Goal: Task Accomplishment & Management: Use online tool/utility

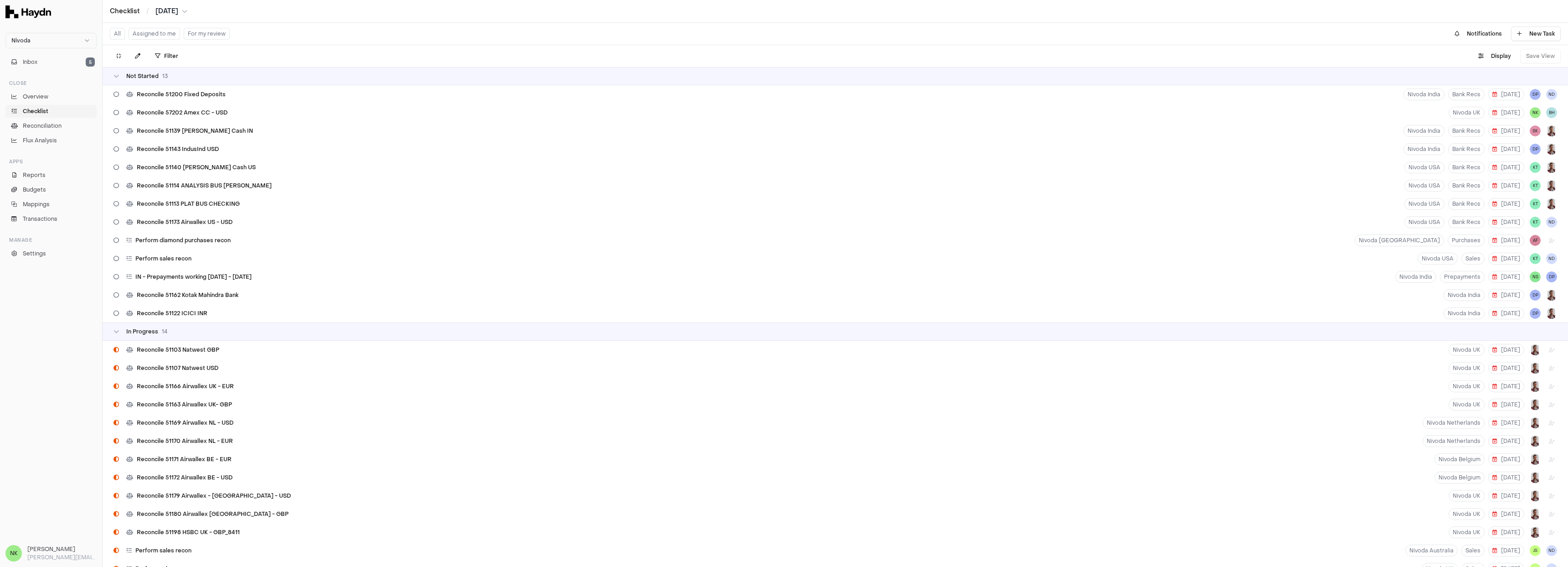
click at [159, 35] on button "Assigned to me" at bounding box center [154, 33] width 52 height 12
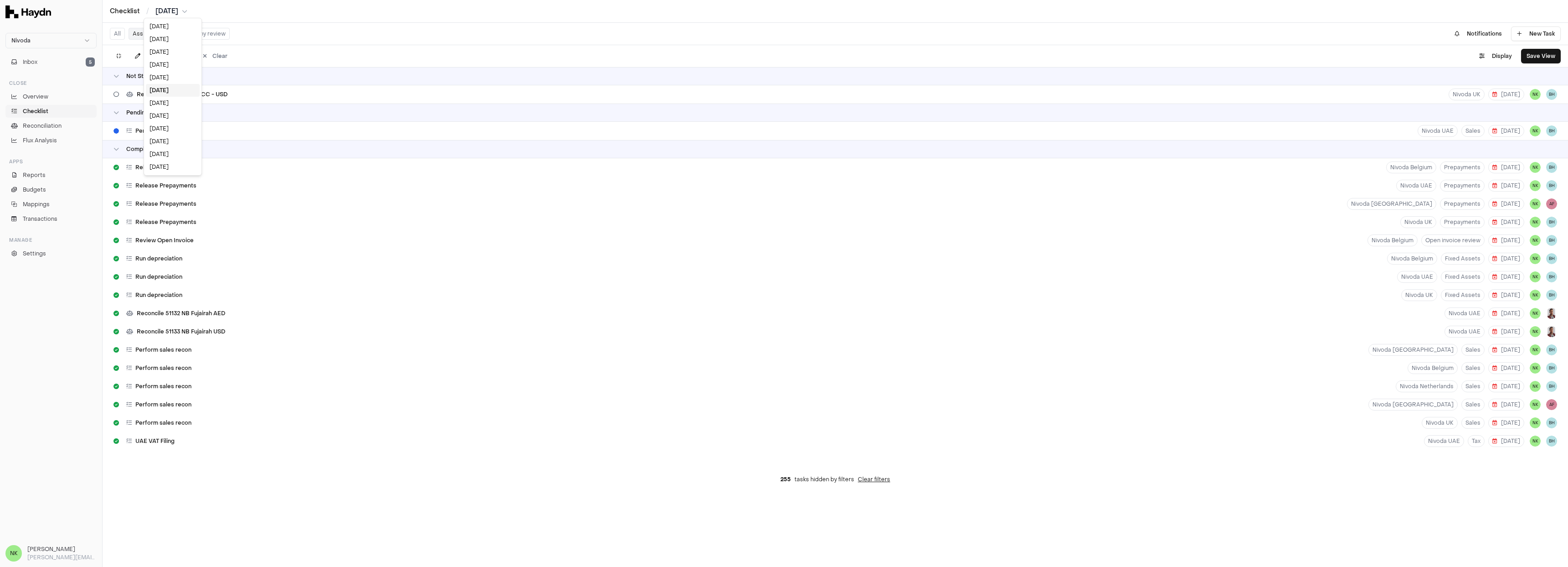
click at [169, 12] on html "Nivoda Inbox 5 Close Overview Checklist Reconciliation Flux Analysis Apps Repor…" at bounding box center [784, 283] width 1568 height 567
click at [167, 77] on div "[DATE]" at bounding box center [173, 77] width 54 height 13
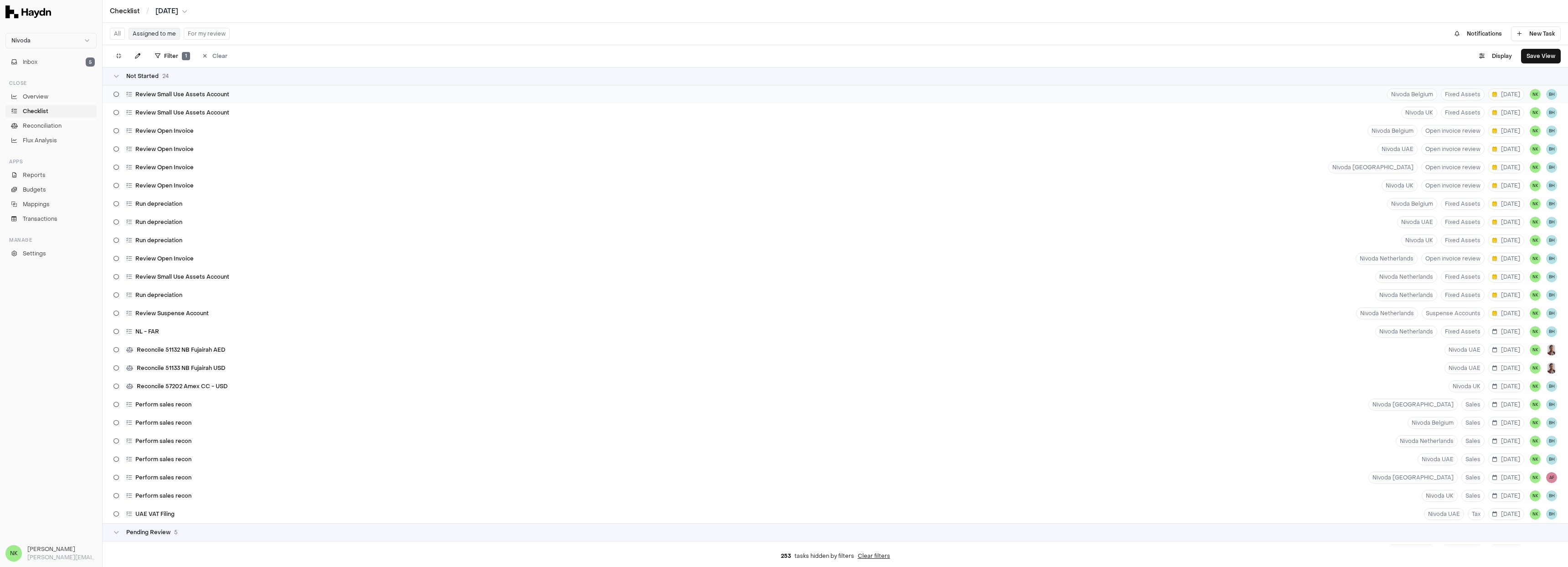
click at [335, 91] on div "Review Small Use Assets Account Nivoda [GEOGRAPHIC_DATA] Fixed Assets [DATE] NK…" at bounding box center [835, 94] width 1466 height 18
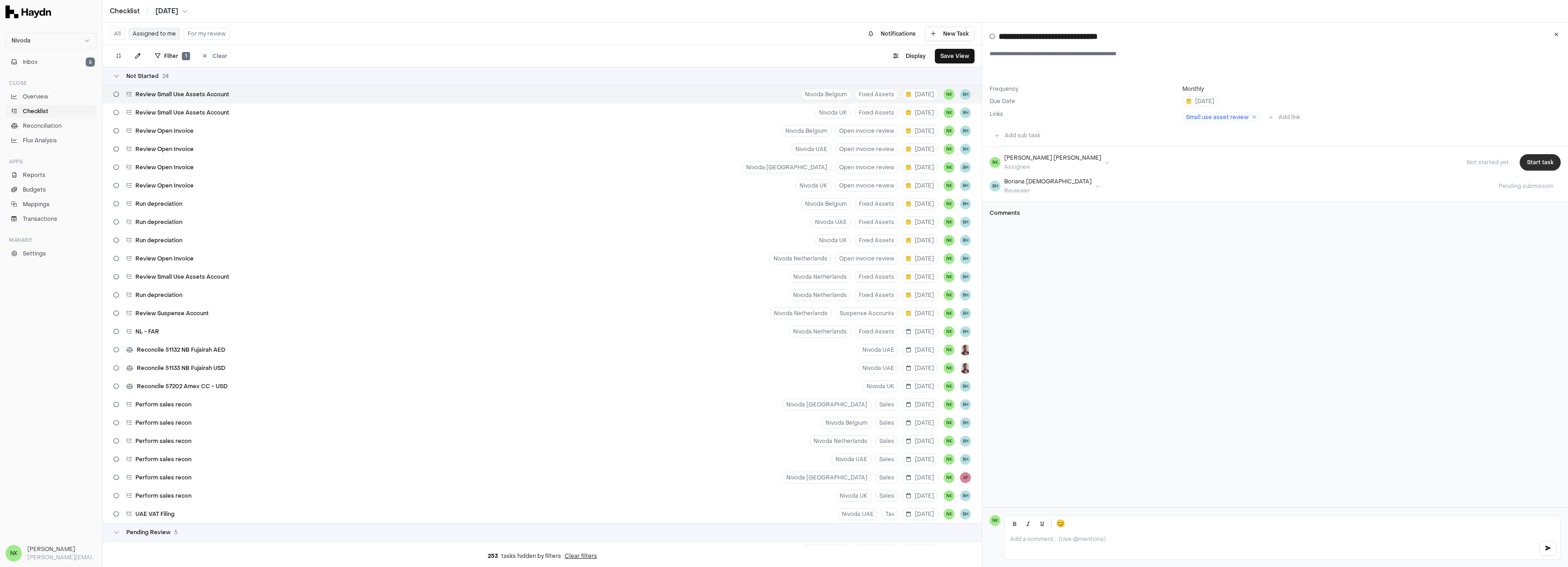
click at [1535, 165] on button "Start task" at bounding box center [1540, 162] width 41 height 16
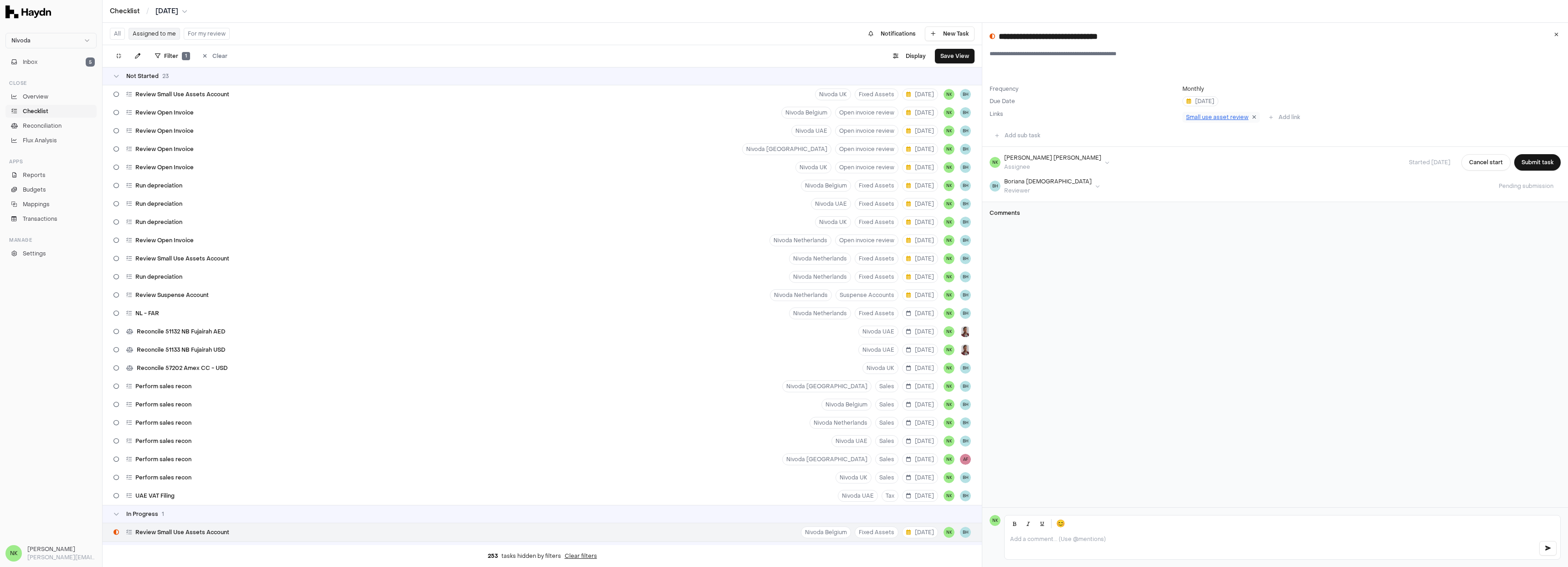
click at [1252, 117] on icon at bounding box center [1254, 117] width 4 height 5
click at [1213, 117] on button "Add link" at bounding box center [1203, 117] width 42 height 15
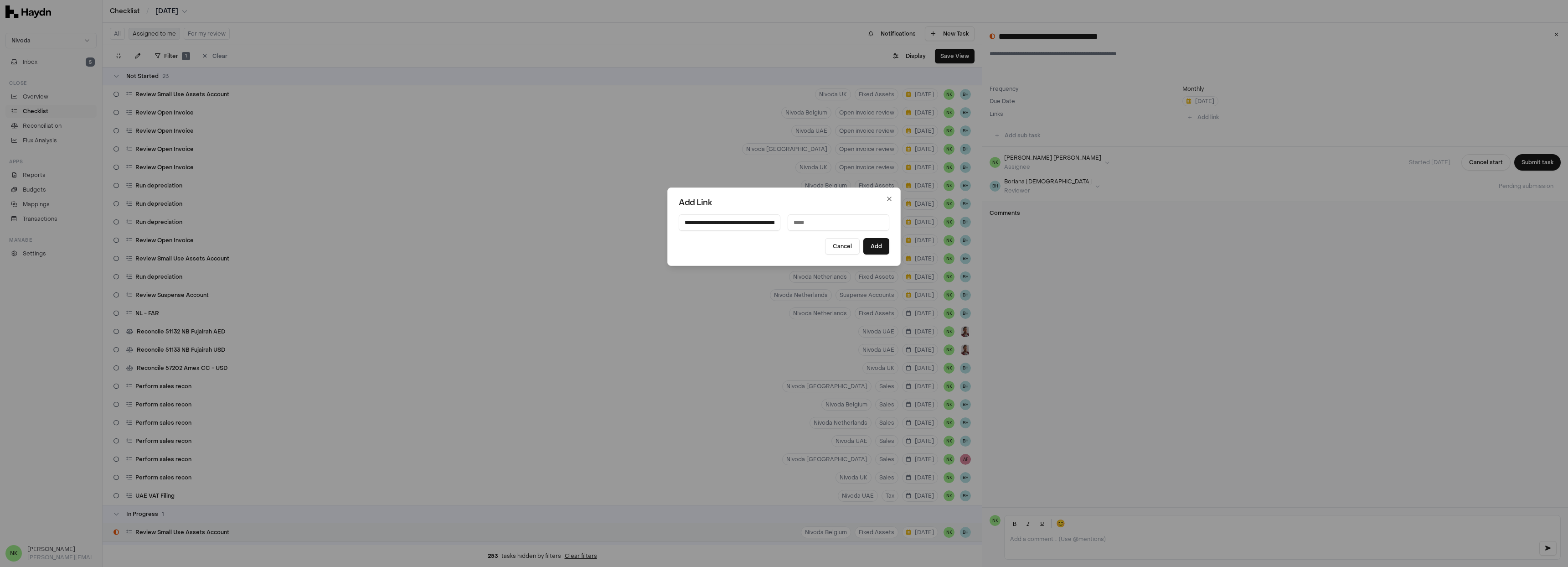
scroll to position [0, 259]
type input "**********"
click at [850, 222] on input at bounding box center [838, 222] width 102 height 16
type input "**********"
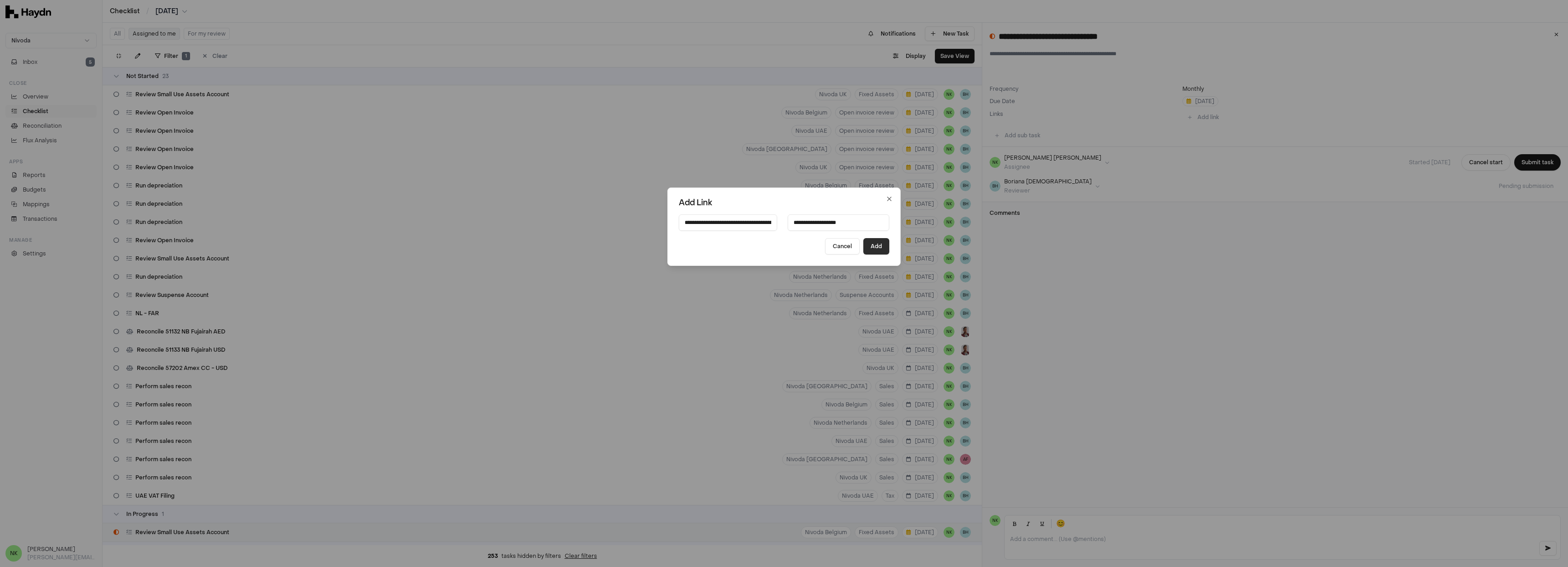
click at [874, 245] on button "Add" at bounding box center [876, 246] width 26 height 16
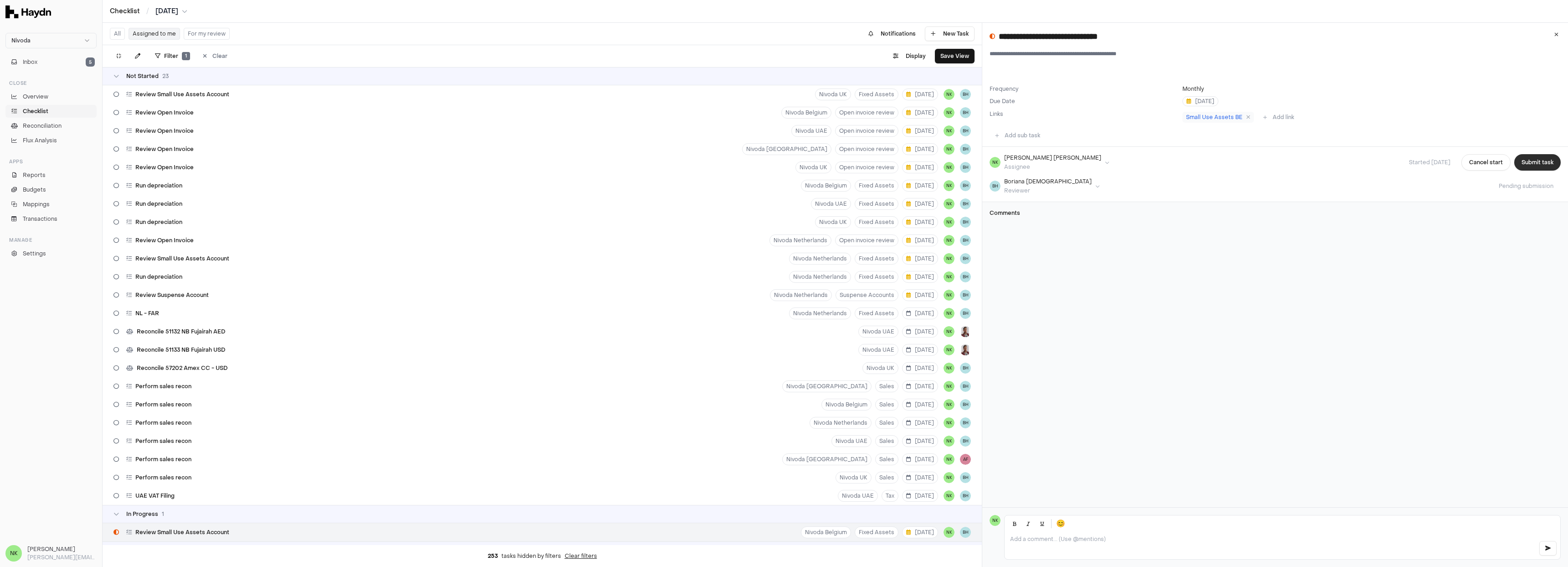
click at [1541, 160] on button "Submit task" at bounding box center [1538, 162] width 46 height 16
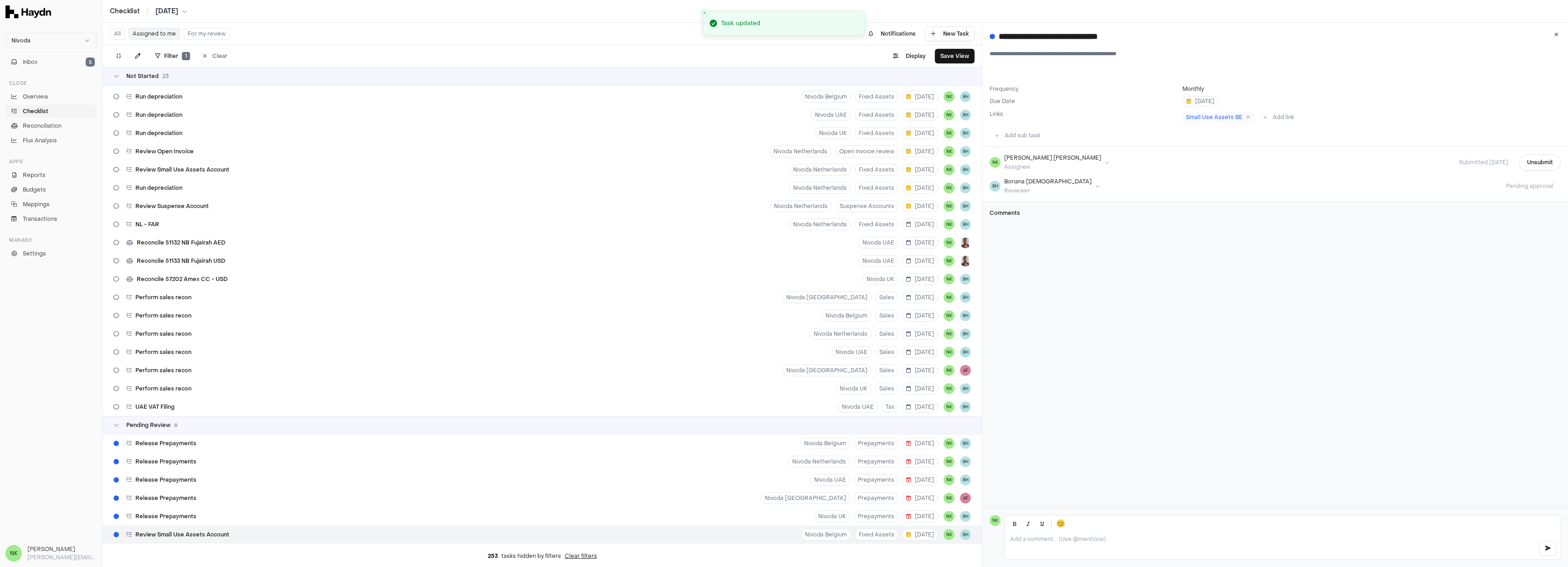
scroll to position [106, 0]
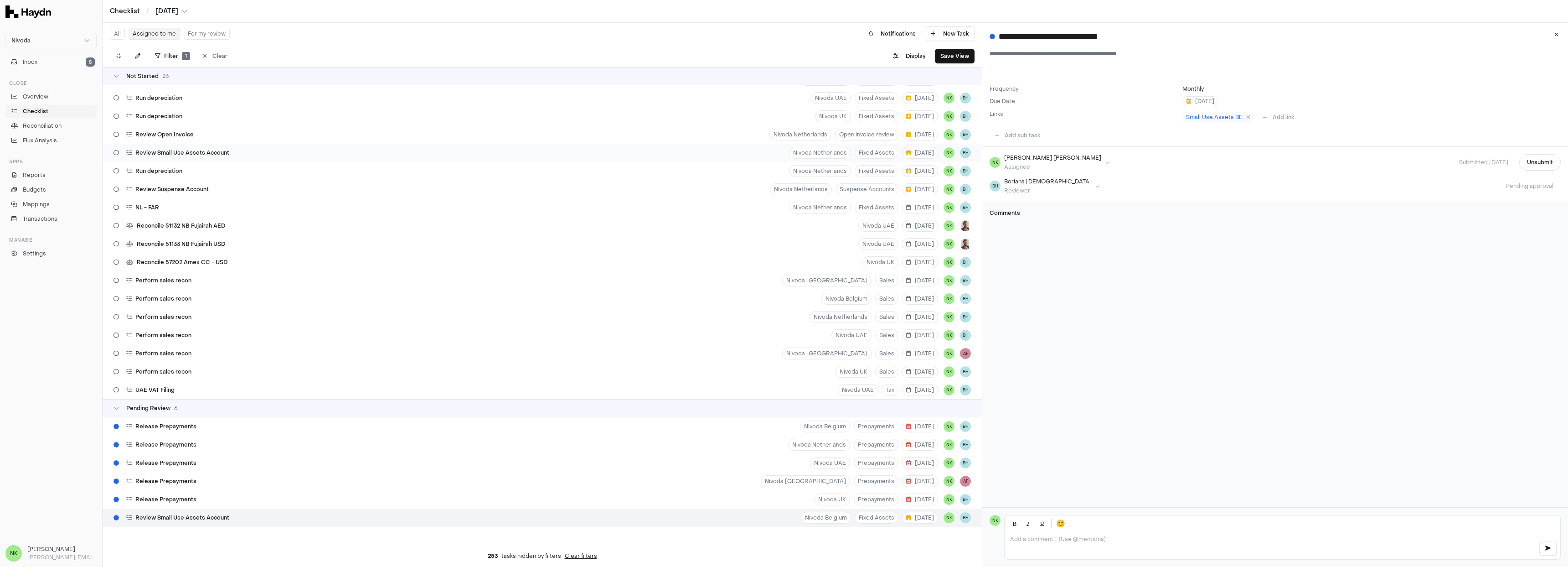
click at [221, 149] on span "Review Small Use Assets Account" at bounding box center [182, 153] width 94 height 7
click at [1530, 166] on button "Start task" at bounding box center [1540, 162] width 41 height 16
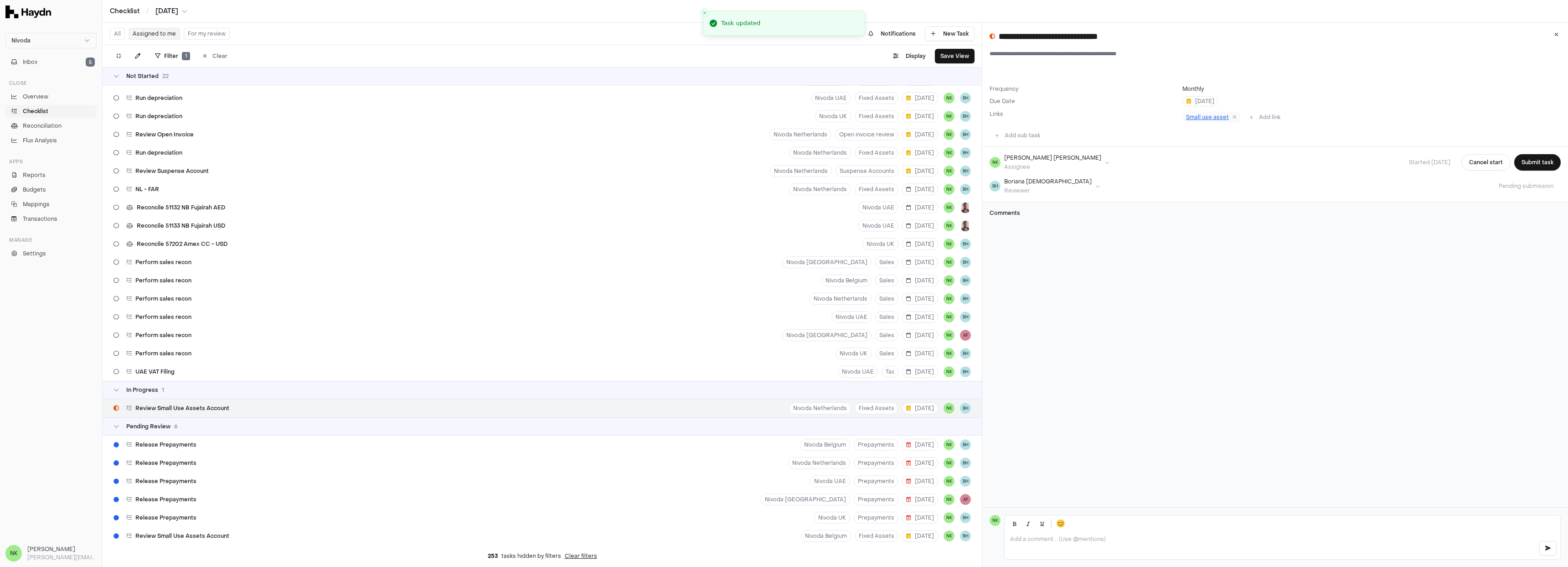
click at [1206, 116] on span "Small use asset" at bounding box center [1207, 117] width 43 height 7
click at [1233, 117] on icon at bounding box center [1234, 117] width 4 height 5
click at [1212, 120] on button "Add link" at bounding box center [1203, 117] width 42 height 15
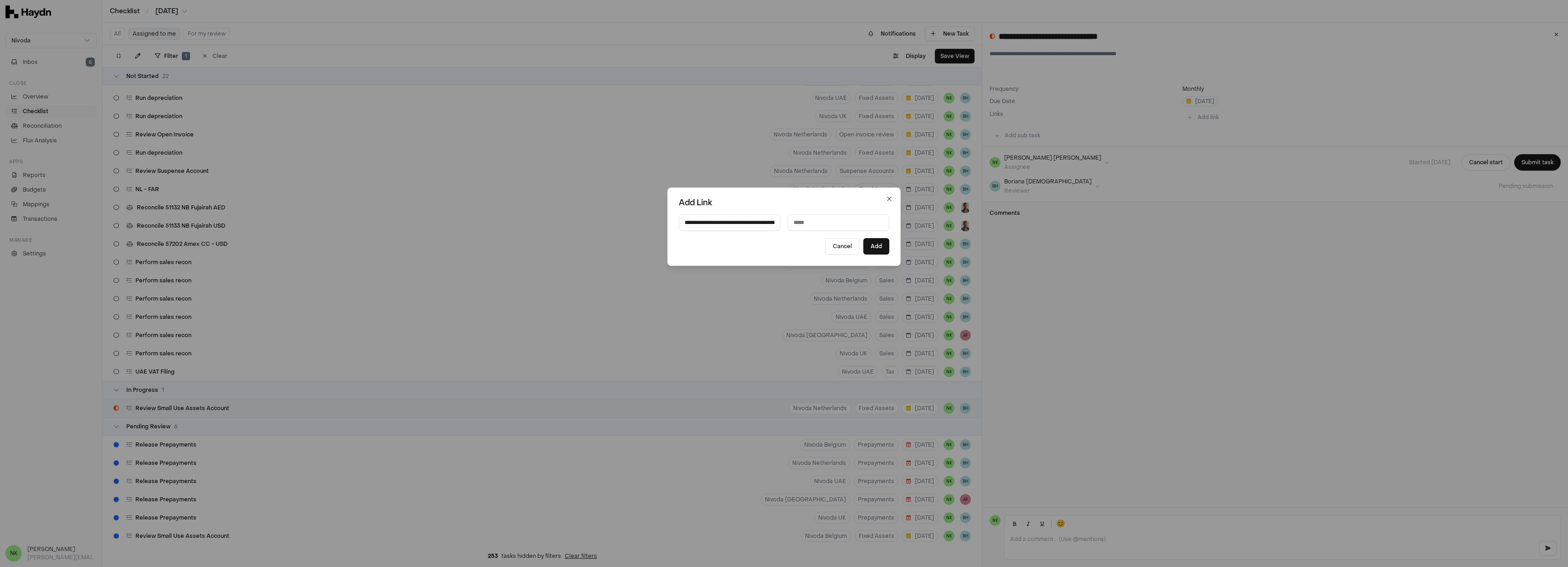
scroll to position [0, 228]
type input "**********"
click at [817, 226] on input at bounding box center [838, 222] width 102 height 16
type input "**********"
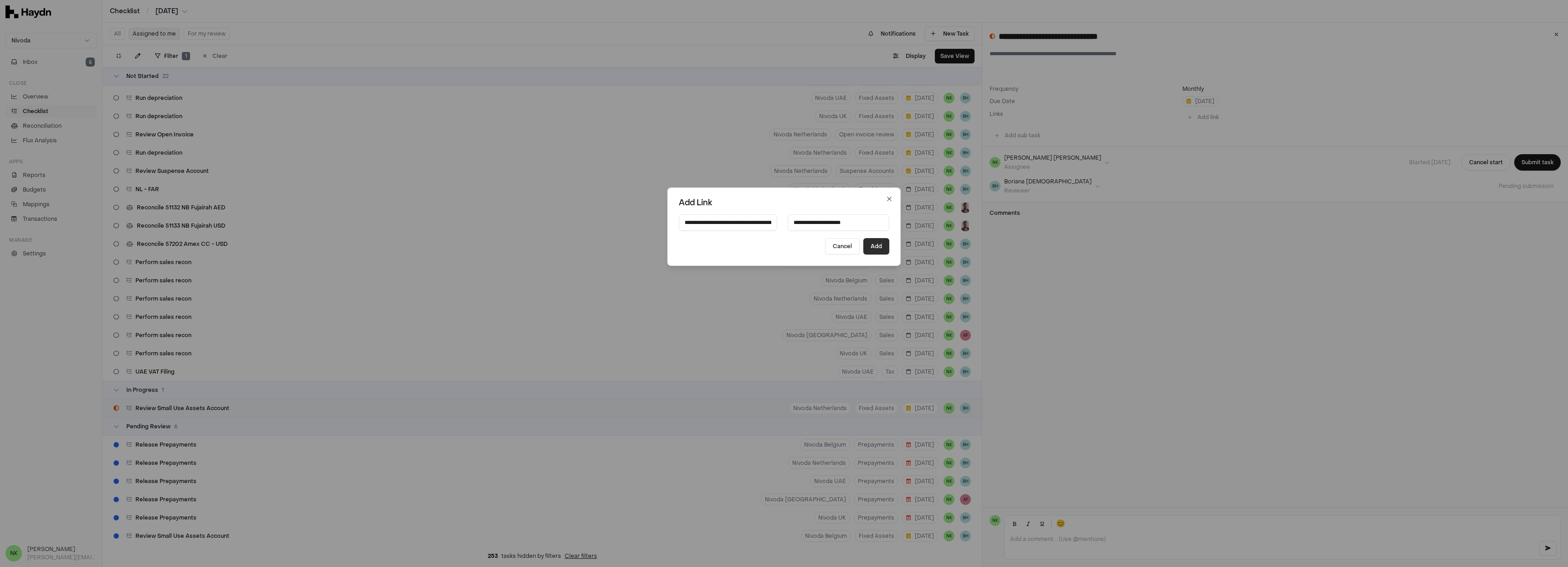
click at [866, 249] on button "Add" at bounding box center [876, 246] width 26 height 16
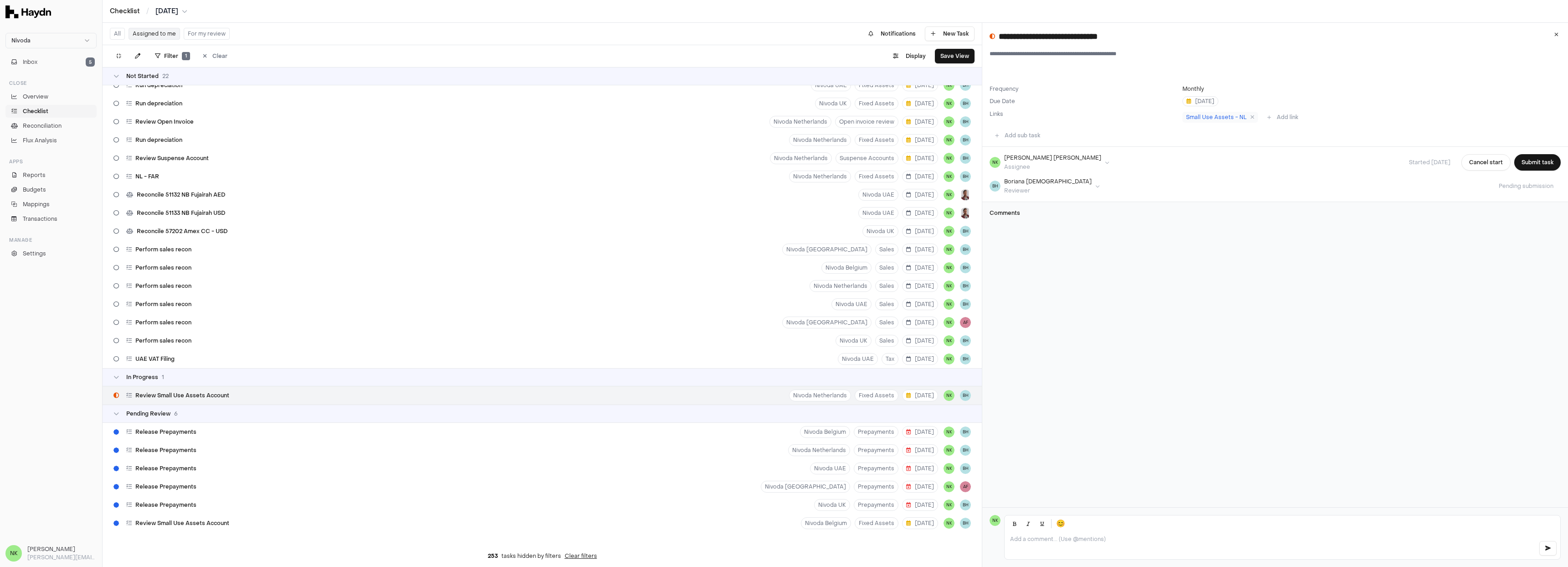
scroll to position [124, 0]
click at [1542, 164] on button "Submit task" at bounding box center [1538, 162] width 46 height 16
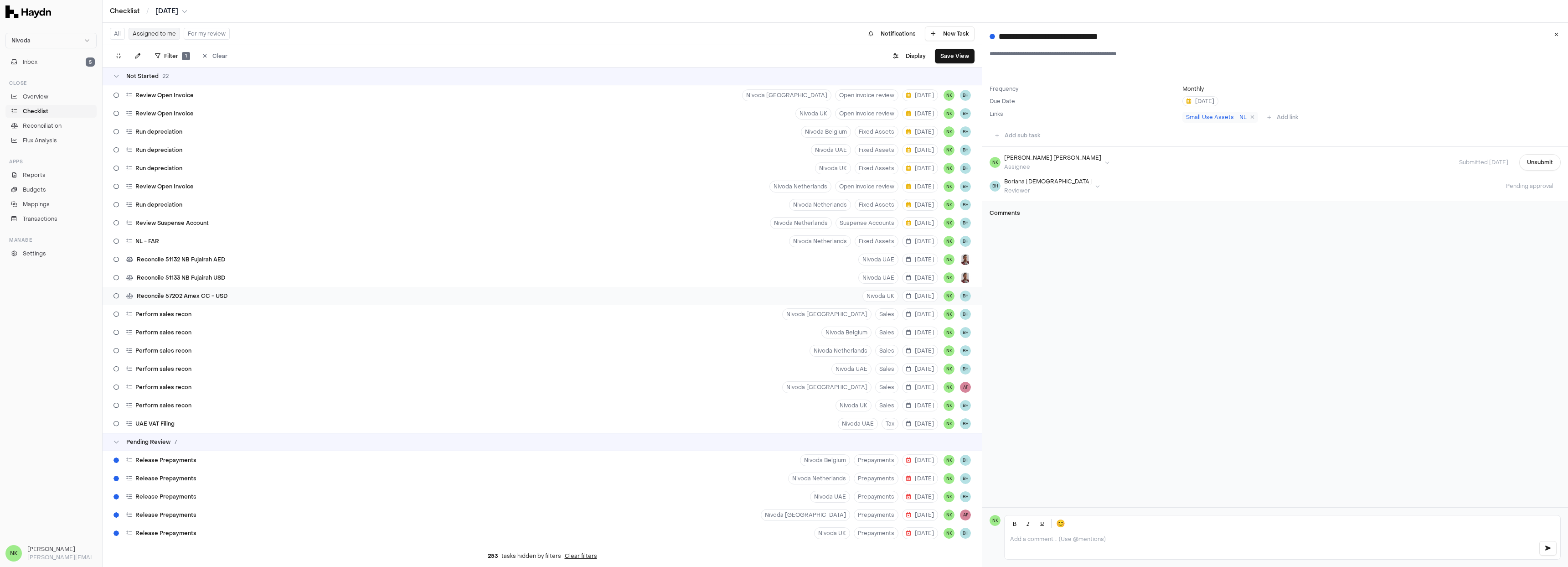
scroll to position [0, 0]
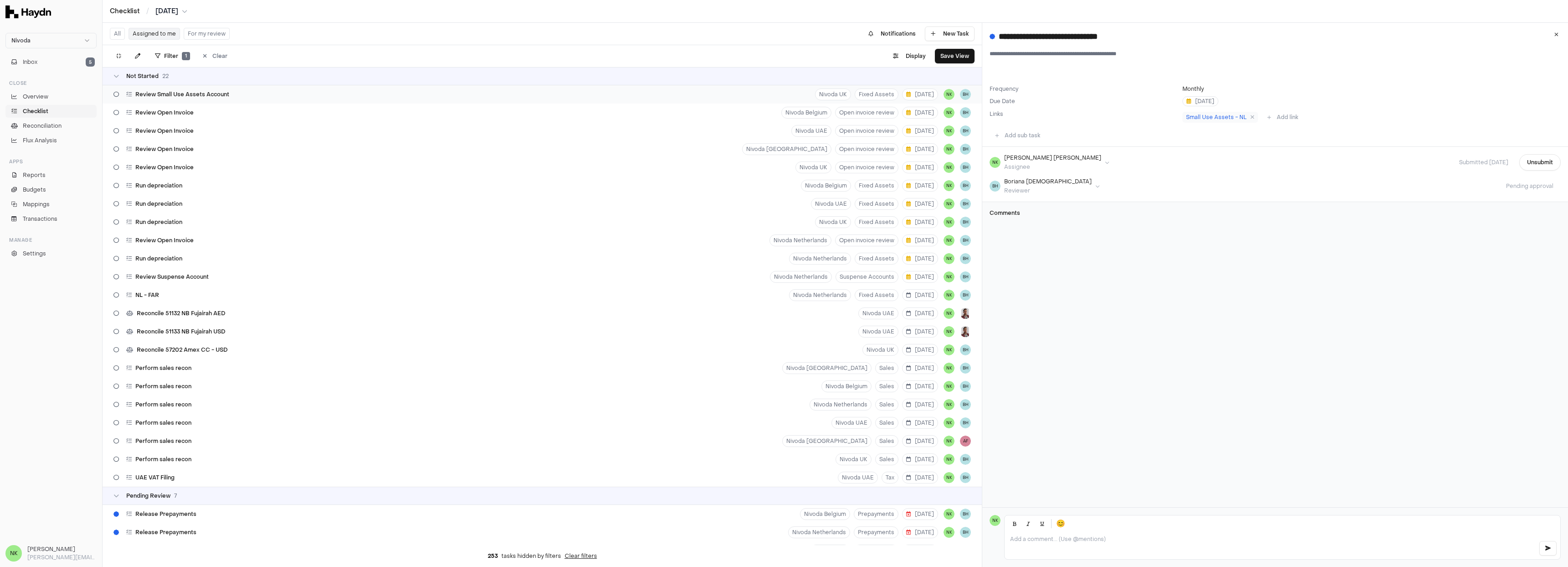
click at [270, 96] on div "Review Small Use Assets Account Nivoda UK Fixed Assets [DATE] NK BH" at bounding box center [542, 94] width 880 height 18
click at [1529, 158] on button "Start task" at bounding box center [1540, 162] width 41 height 16
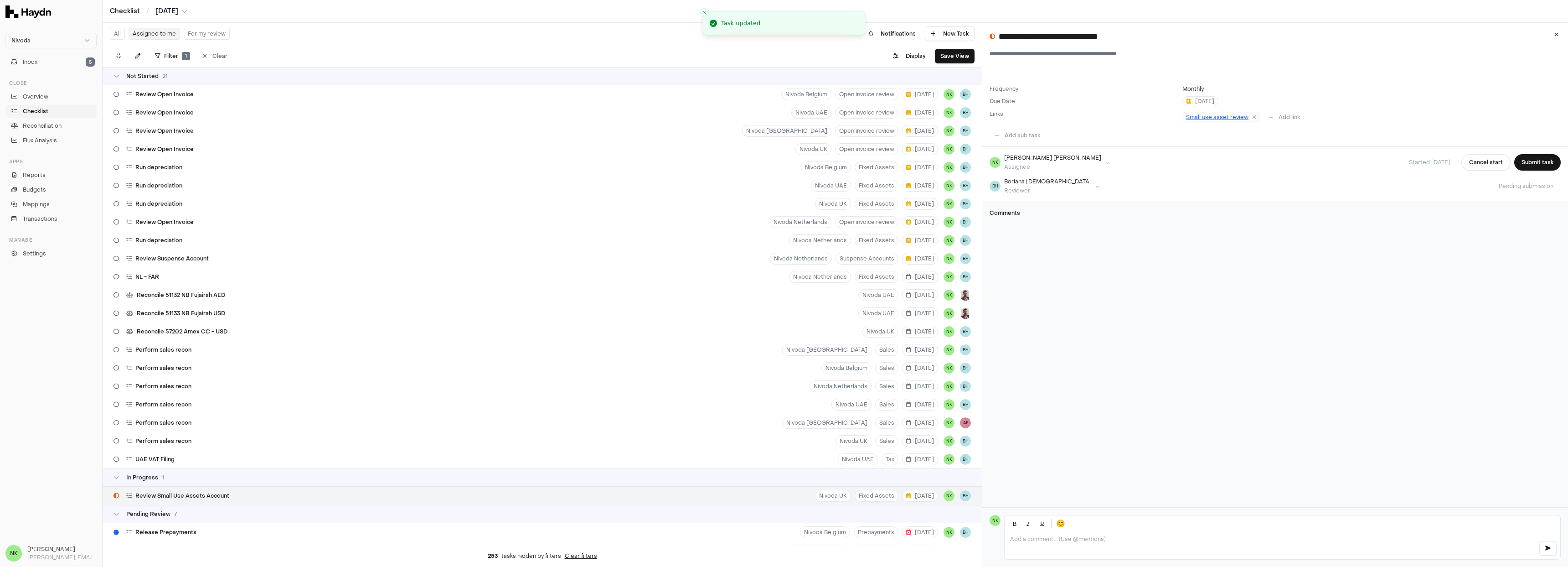
click at [1211, 119] on span "Small use asset review" at bounding box center [1217, 117] width 63 height 7
